Goal: Register for event/course

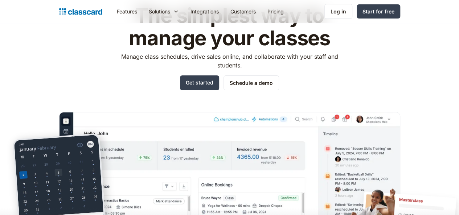
scroll to position [56, 0]
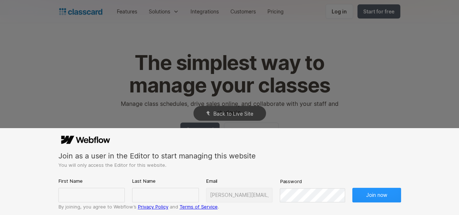
scroll to position [9, 0]
click at [94, 194] on input "text" at bounding box center [91, 195] width 67 height 15
type input "[PERSON_NAME]"
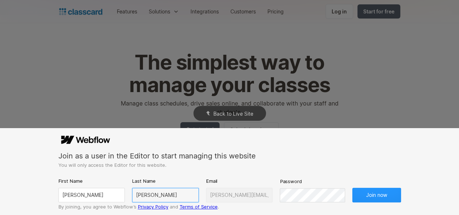
type input "[PERSON_NAME]"
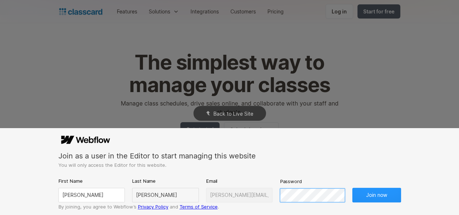
click at [352, 188] on button "Join now" at bounding box center [376, 195] width 49 height 15
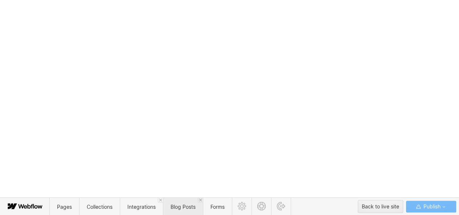
click at [180, 208] on span "Blog Posts" at bounding box center [182, 206] width 25 height 6
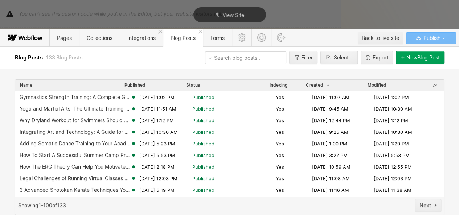
click at [224, 60] on input "text" at bounding box center [245, 58] width 81 height 13
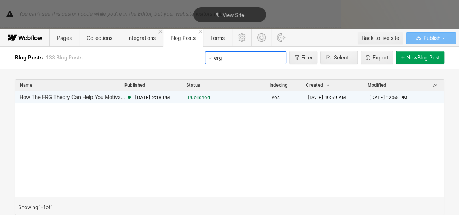
type input "erg"
click at [188, 99] on span "Published" at bounding box center [199, 97] width 22 height 7
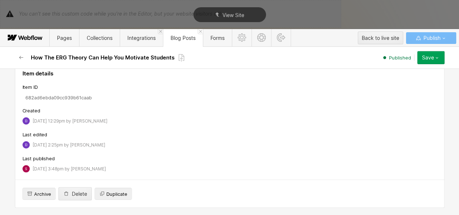
scroll to position [4645, 0]
click at [22, 57] on icon "button" at bounding box center [21, 57] width 4 height 3
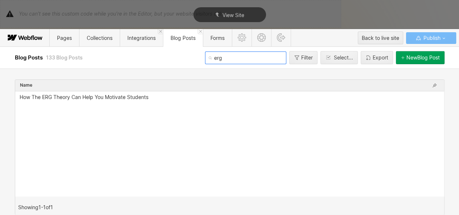
click at [221, 58] on input "erg" at bounding box center [245, 58] width 81 height 13
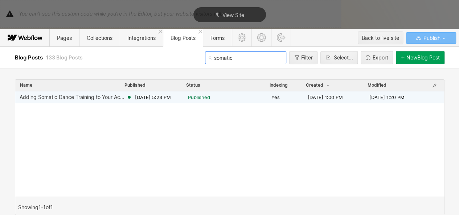
type input "somatic"
click at [171, 99] on span "[DATE] 5:23 PM" at bounding box center [153, 97] width 36 height 7
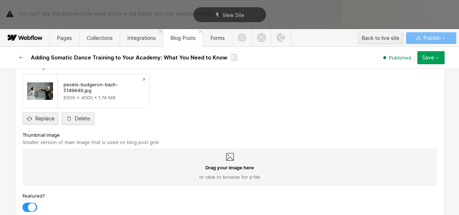
scroll to position [3027, 0]
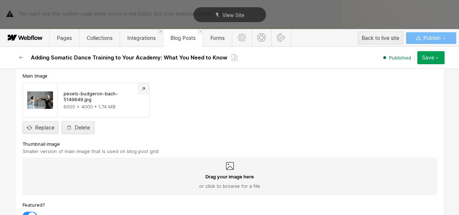
click at [140, 92] on icon "Preview file" at bounding box center [143, 89] width 6 height 6
